Goal: Entertainment & Leisure: Consume media (video, audio)

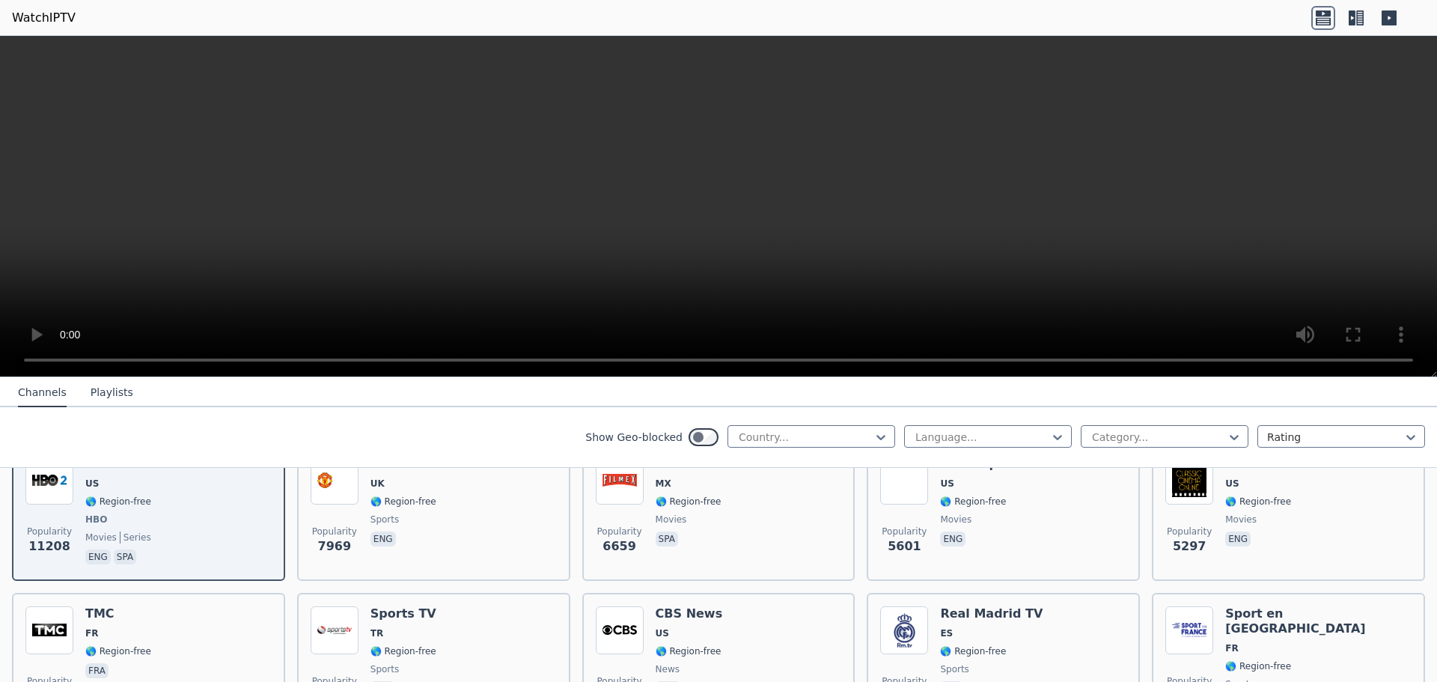
scroll to position [225, 0]
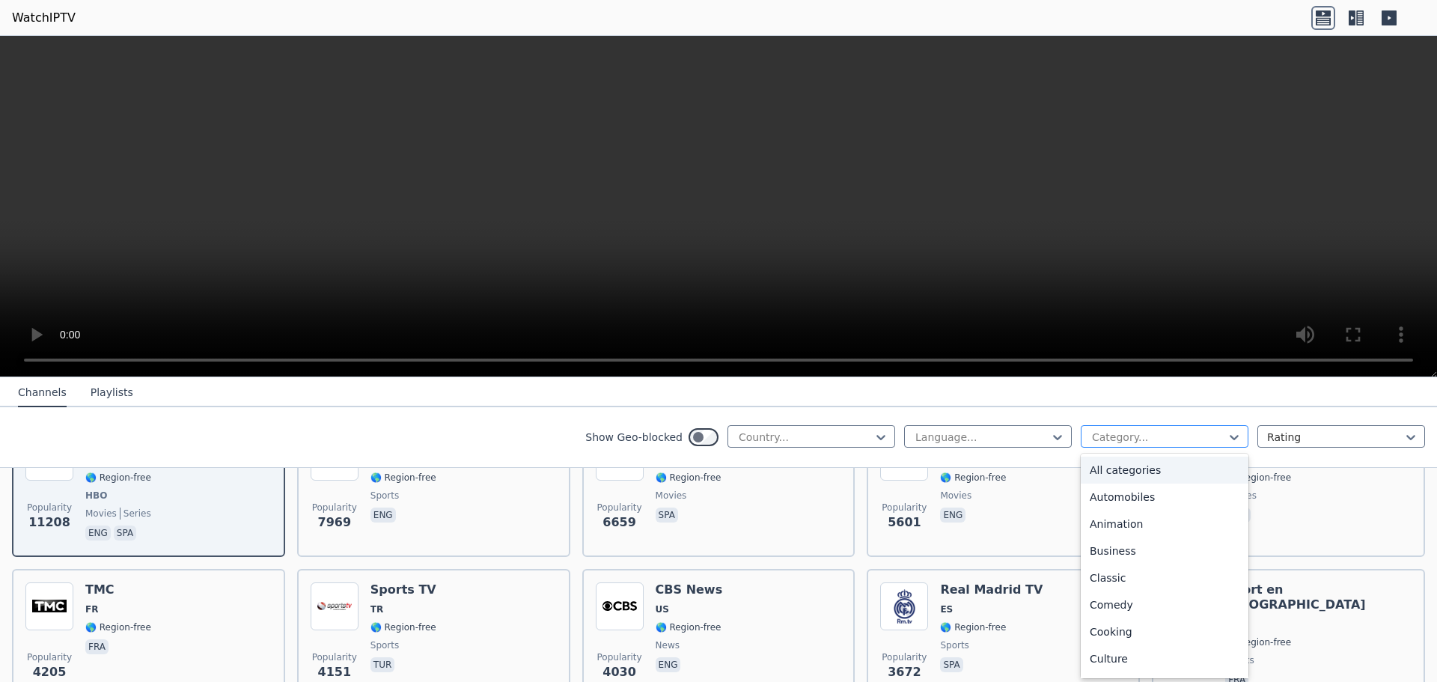
click at [1209, 440] on div at bounding box center [1158, 437] width 136 height 15
click at [1174, 393] on nav "Channels Playlists" at bounding box center [718, 392] width 1437 height 30
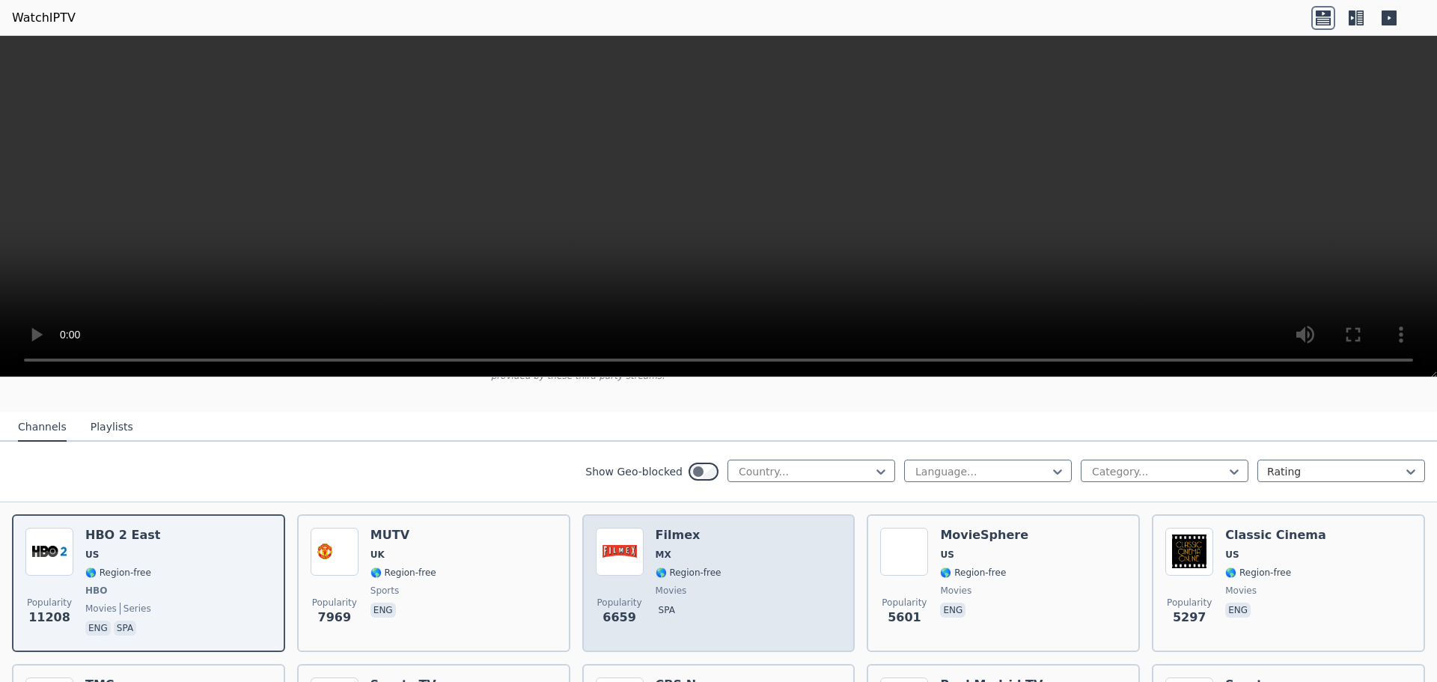
scroll to position [150, 0]
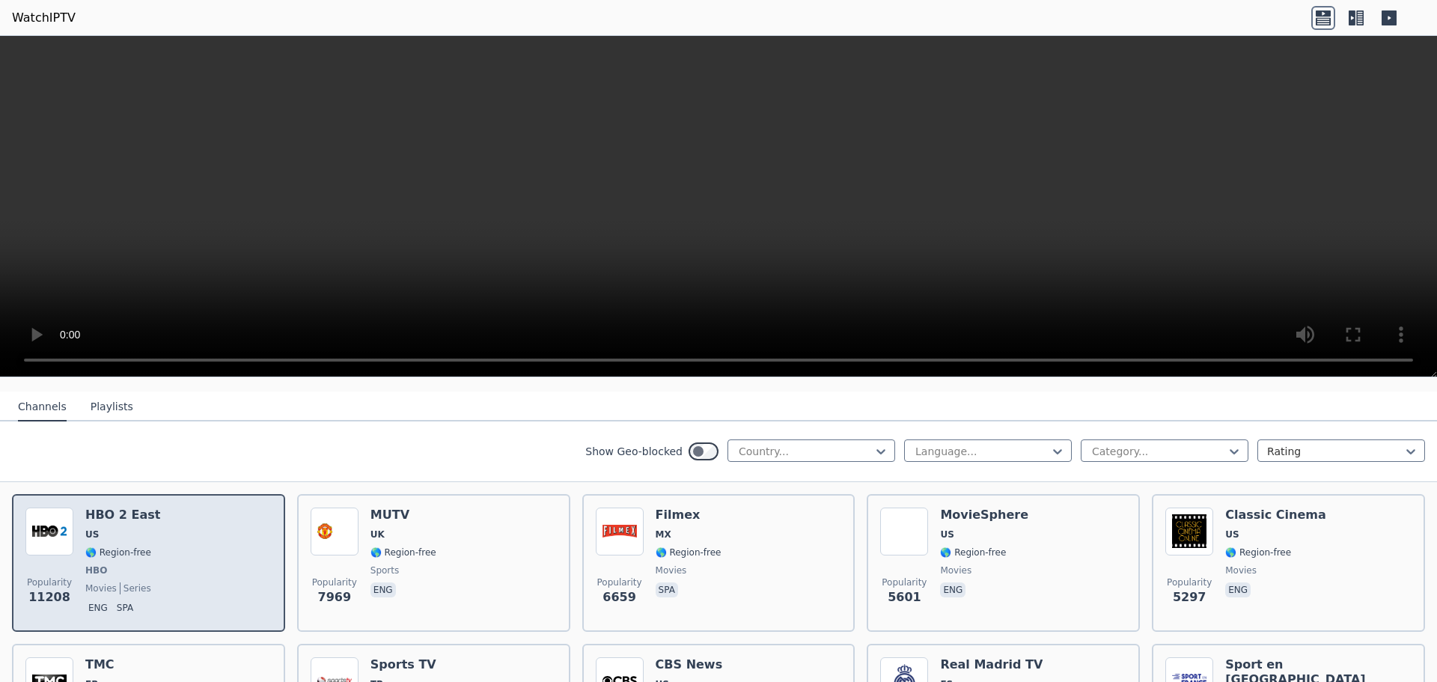
click at [260, 548] on div "Popularity 11208 HBO 2 East US 🌎 Region-free HBO movies series eng spa" at bounding box center [148, 562] width 246 height 111
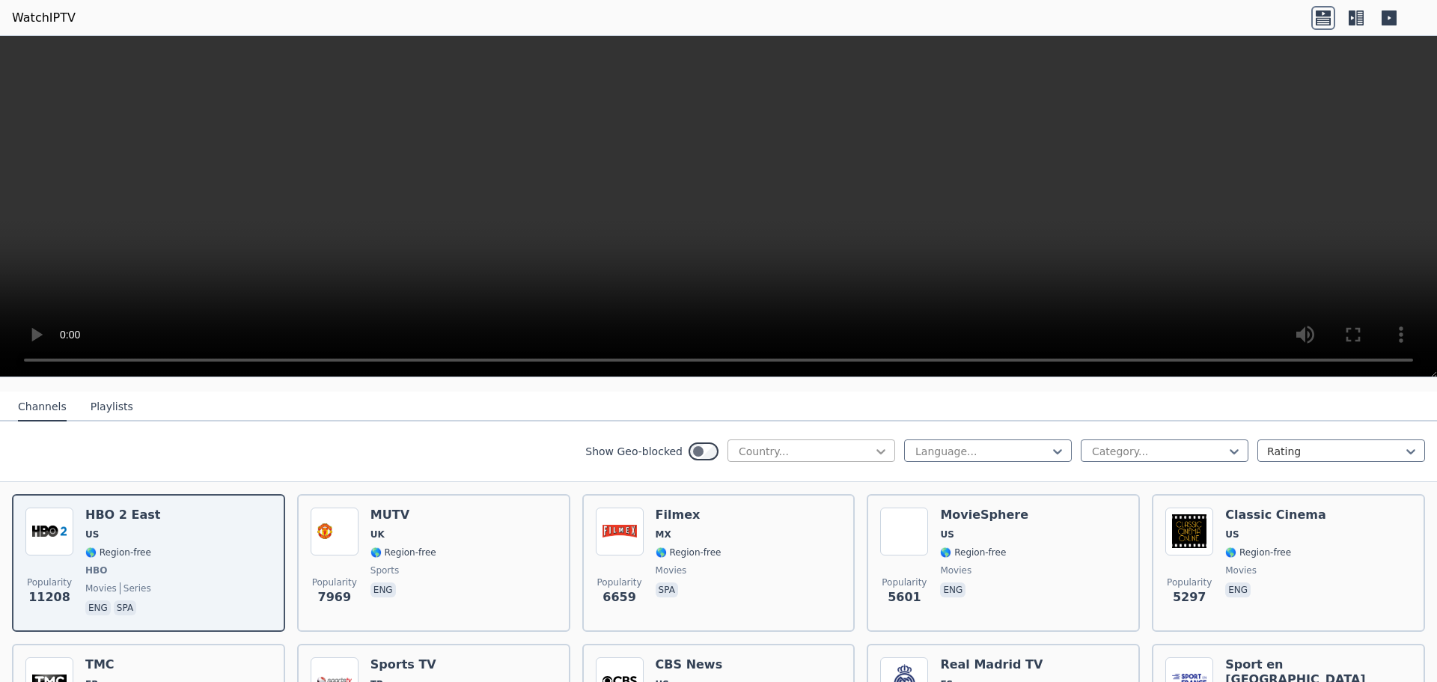
click at [873, 444] on icon at bounding box center [880, 451] width 15 height 15
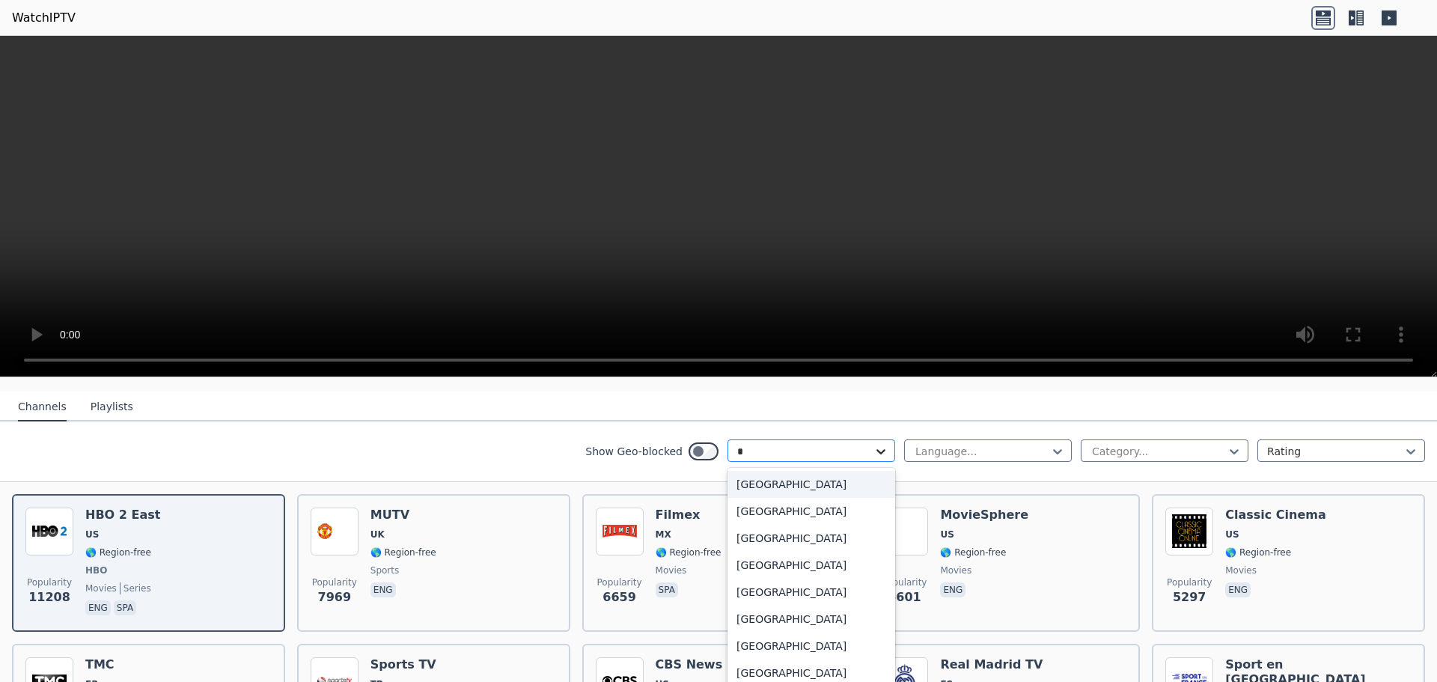
type input "**"
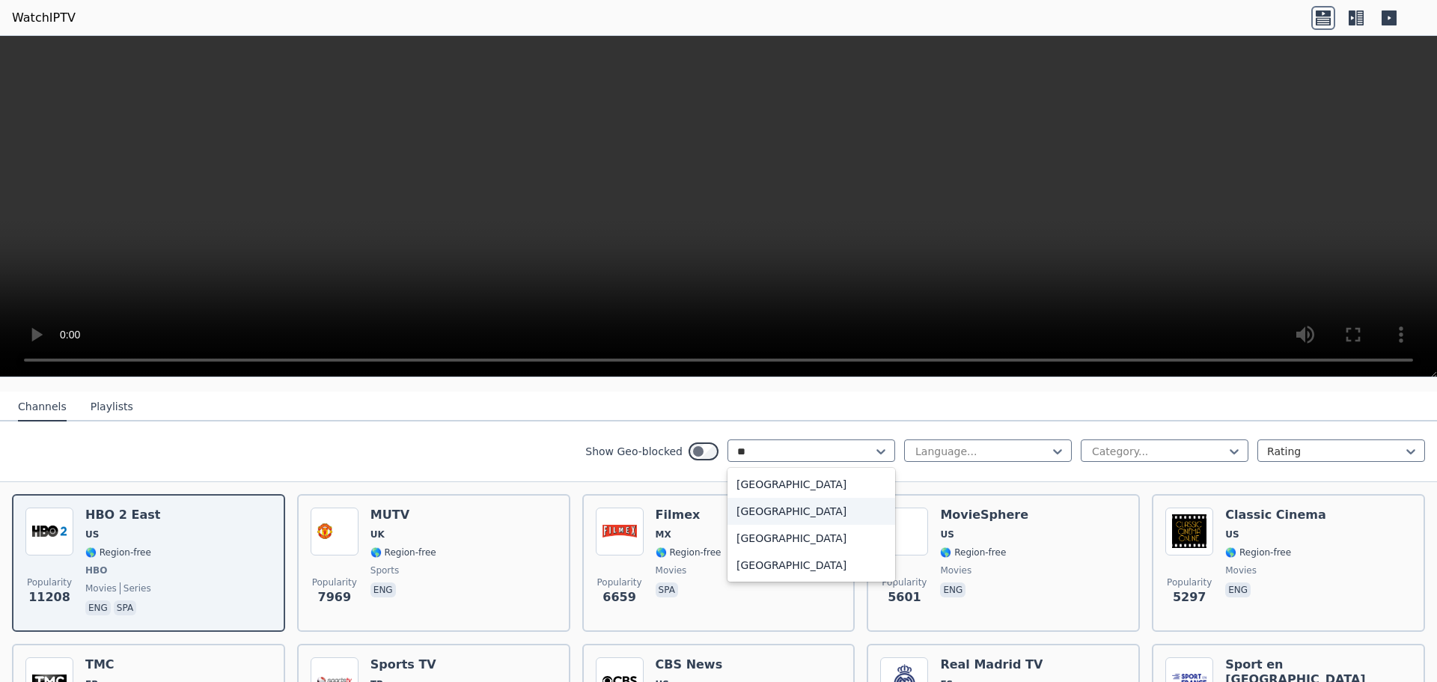
click at [782, 504] on div "[GEOGRAPHIC_DATA]" at bounding box center [811, 511] width 168 height 27
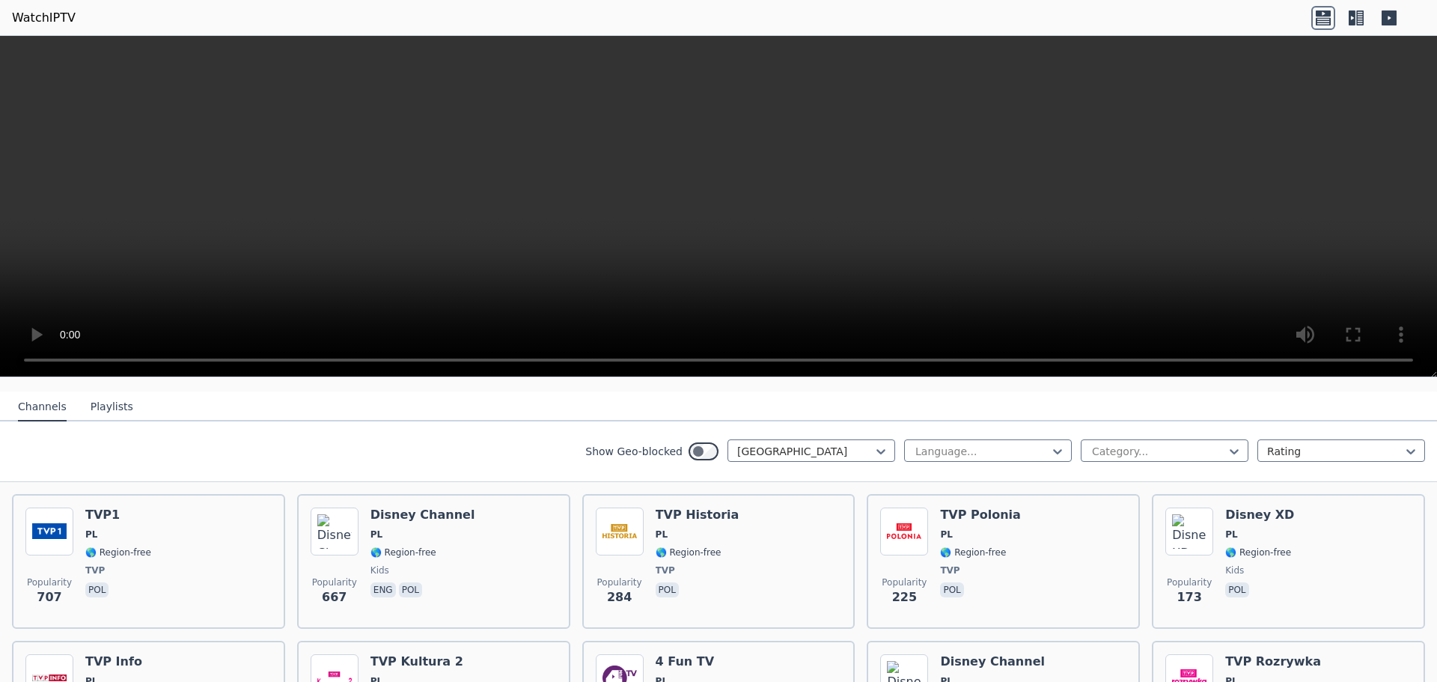
scroll to position [225, 0]
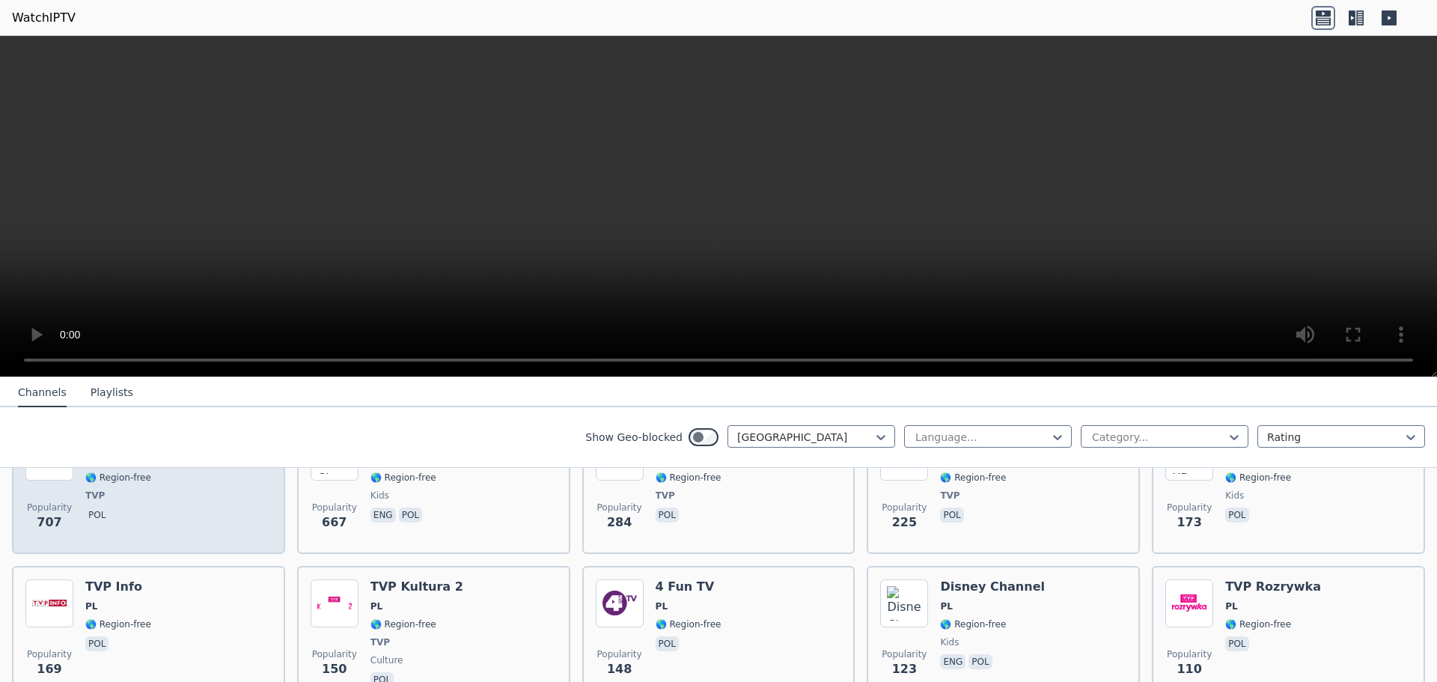
click at [179, 507] on div "Popularity 707 TVP1 PL 🌎 Region-free TVP pol" at bounding box center [148, 487] width 246 height 108
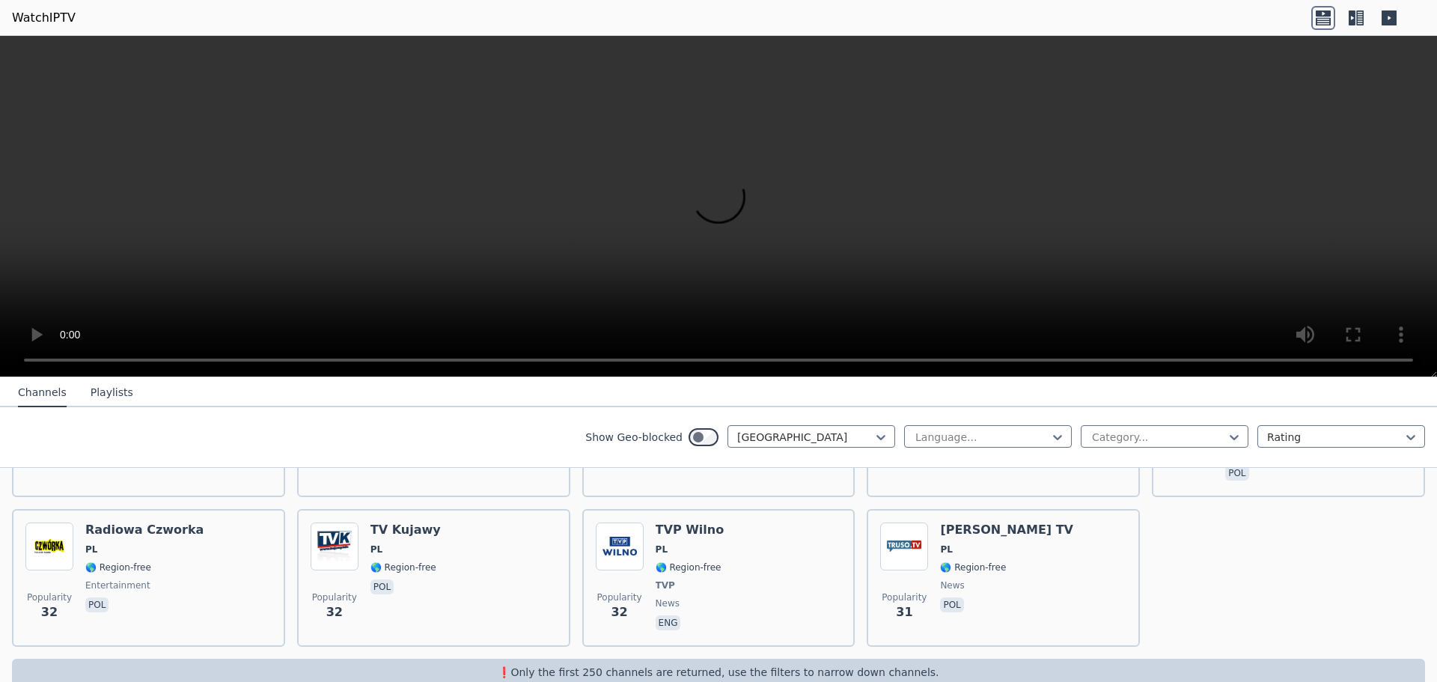
scroll to position [1194, 0]
